Goal: Information Seeking & Learning: Learn about a topic

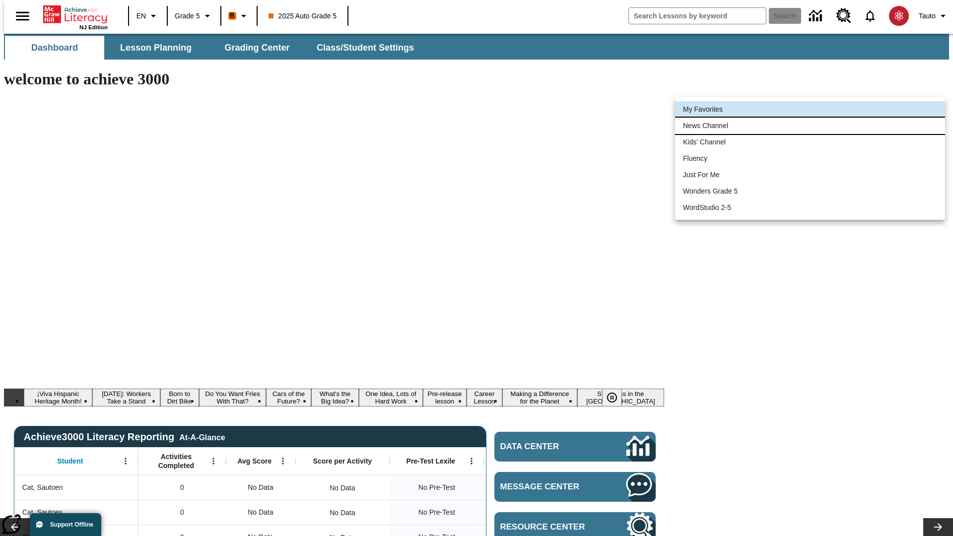
click at [810, 126] on li "News Channel" at bounding box center [810, 126] width 270 height 16
type input "120"
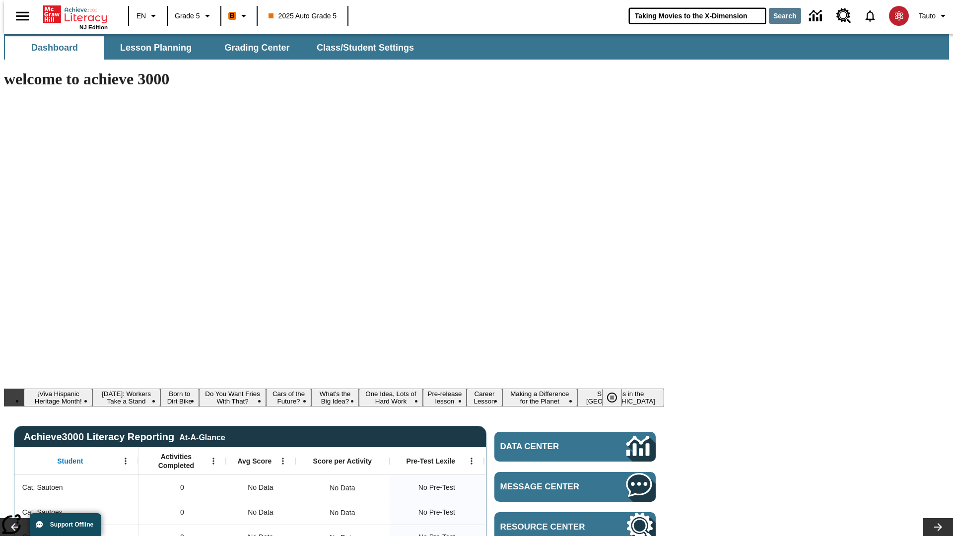
type input "Taking Movies to the X-Dimension"
click at [779, 16] on button "Search" at bounding box center [785, 16] width 32 height 16
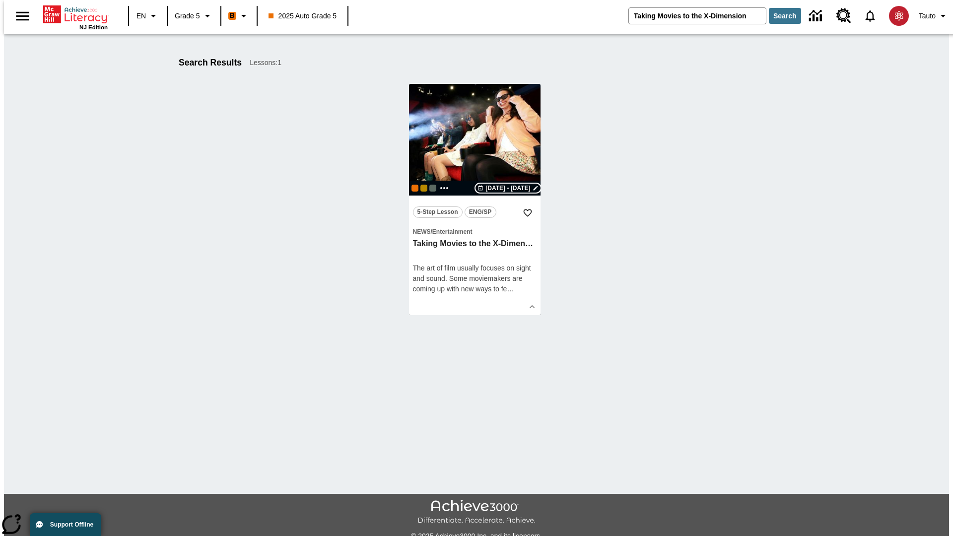
click at [509, 188] on span "[DATE] - [DATE]" at bounding box center [507, 188] width 45 height 9
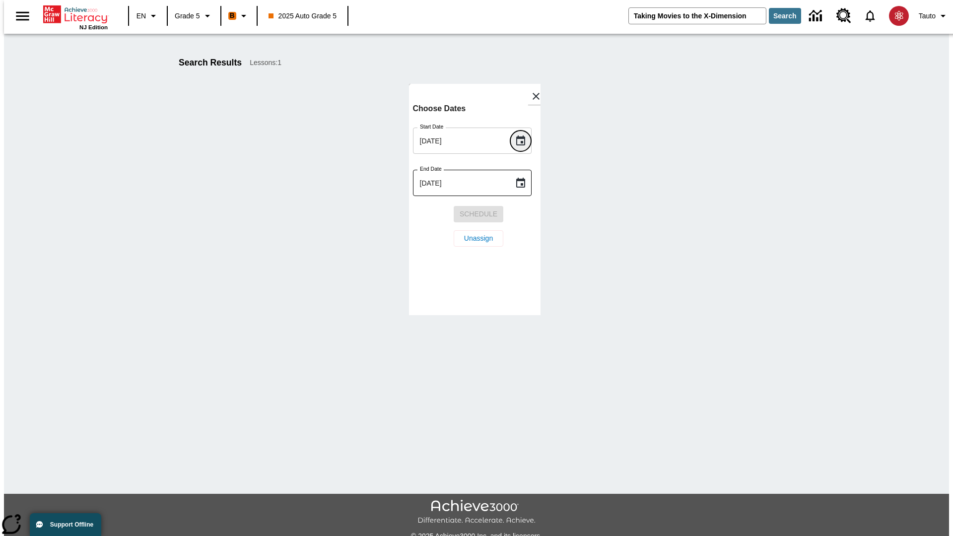
click at [523, 140] on icon "Choose date, selected date is Oct 13, 2025" at bounding box center [520, 140] width 9 height 10
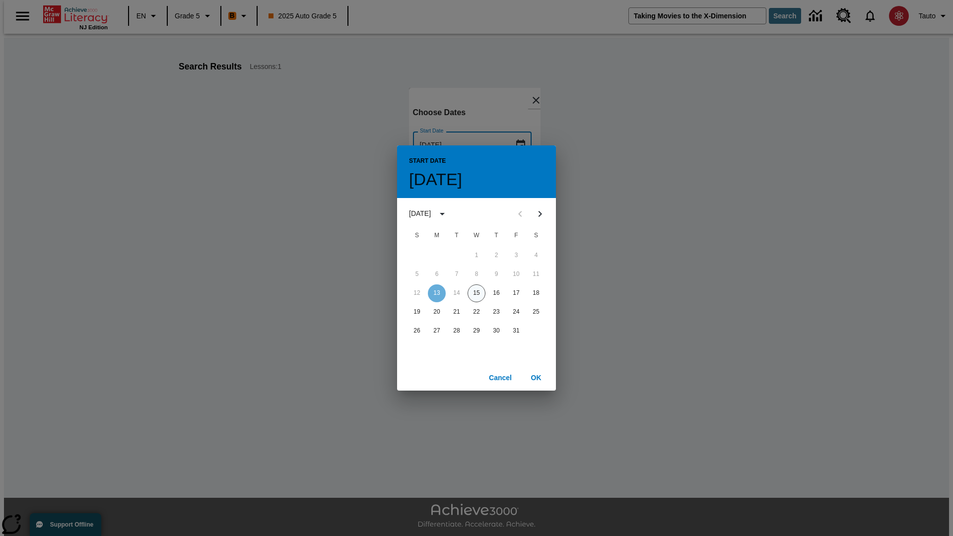
click at [476, 293] on button "15" at bounding box center [476, 293] width 18 height 18
click at [536, 377] on button "OK" at bounding box center [536, 378] width 32 height 18
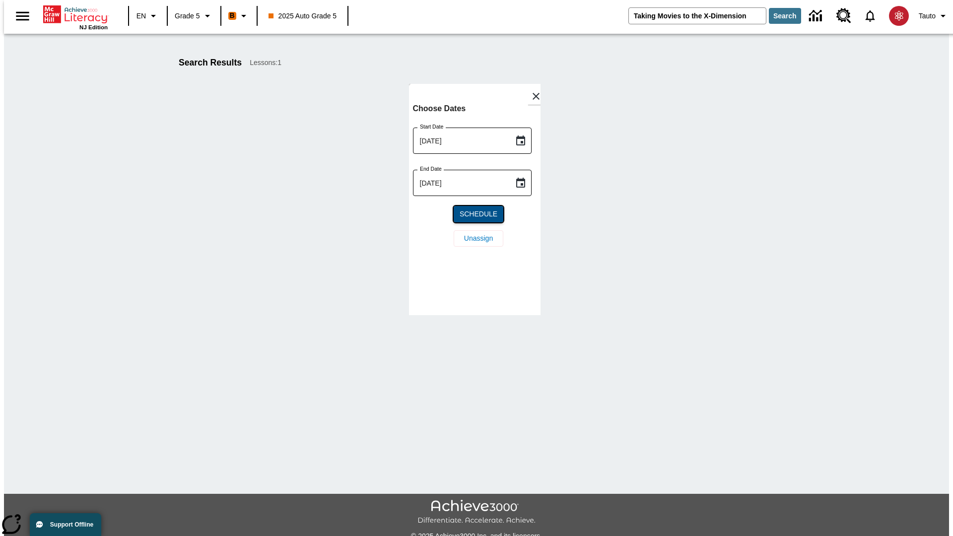
click at [474, 214] on span "Schedule" at bounding box center [478, 214] width 38 height 10
